Goal: Check status

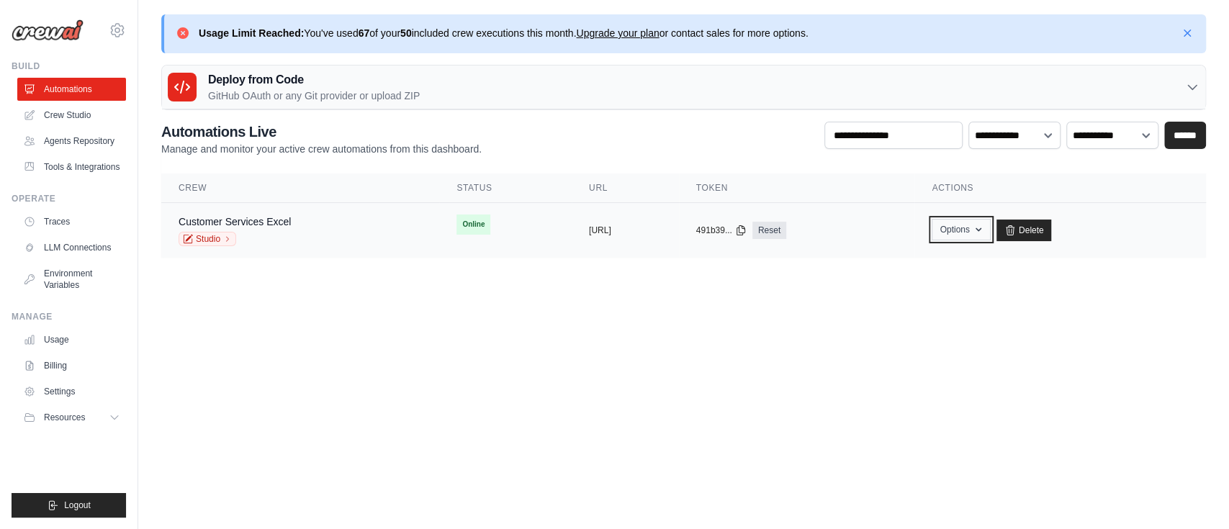
click at [982, 228] on icon "button" at bounding box center [979, 230] width 6 height 4
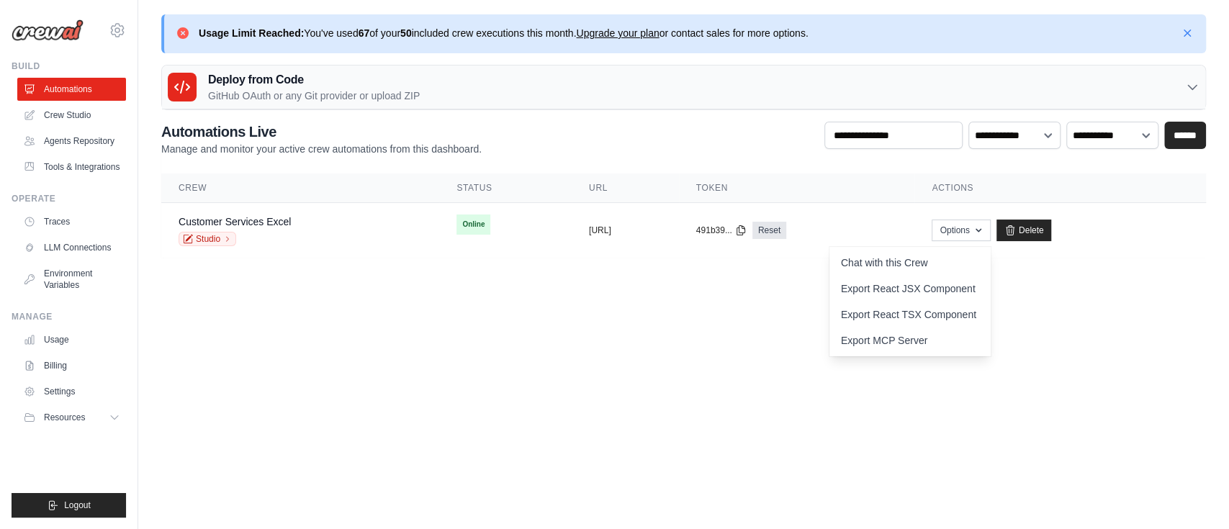
click at [744, 291] on body "[PERSON_NAME][EMAIL_ADDRESS][PERSON_NAME][DOMAIN_NAME] Settings Build Automatio…" at bounding box center [614, 264] width 1229 height 529
click at [239, 225] on link "Customer Services Excel" at bounding box center [235, 222] width 112 height 12
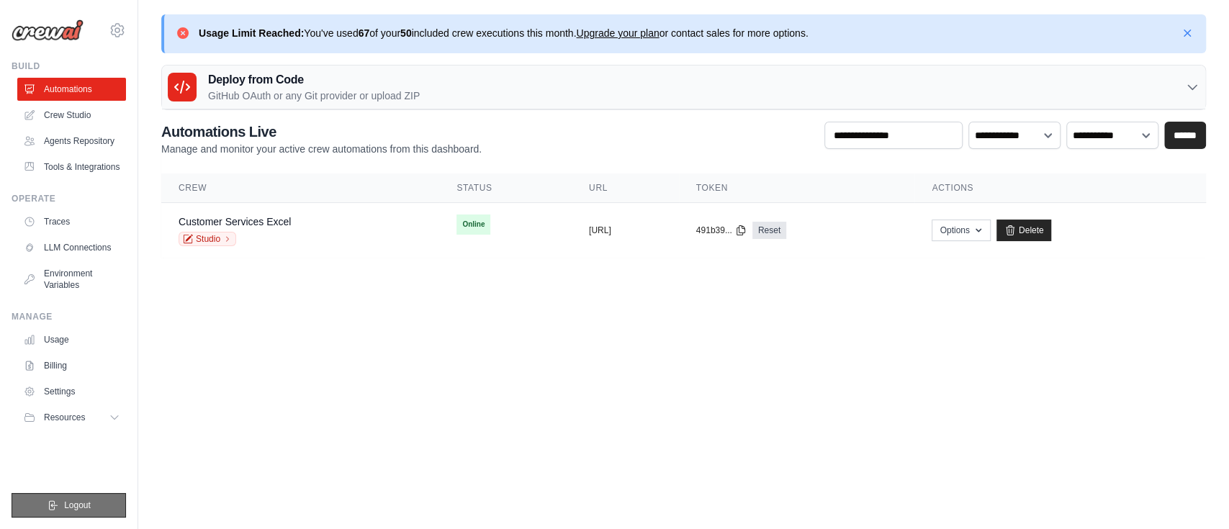
click at [79, 501] on span "Logout" at bounding box center [77, 506] width 27 height 12
